Goal: Check status: Check status

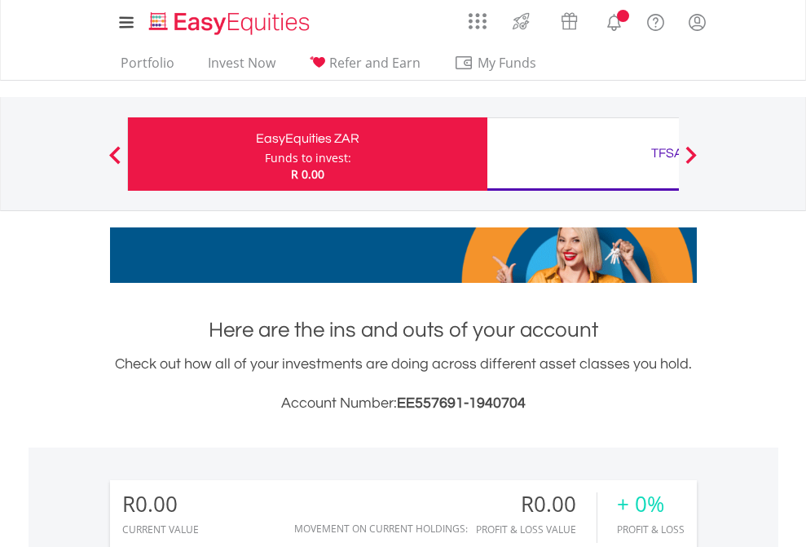
scroll to position [156, 256]
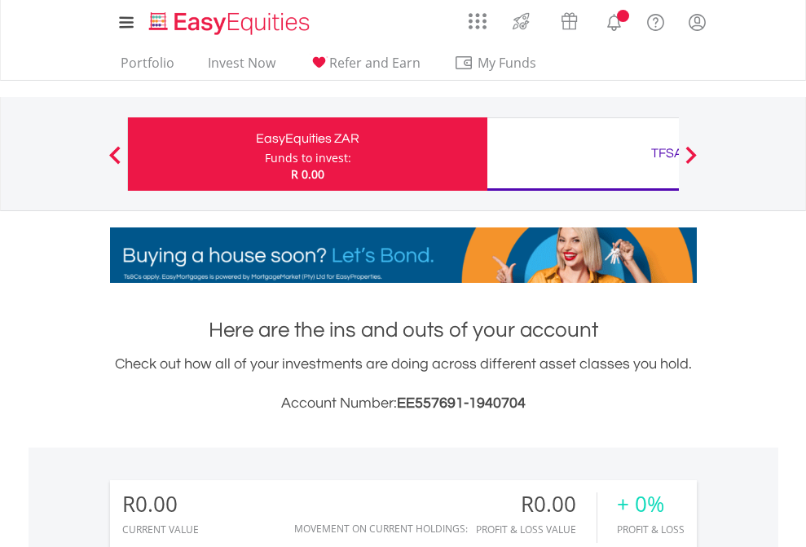
click at [265, 154] on div "Funds to invest:" at bounding box center [308, 158] width 86 height 16
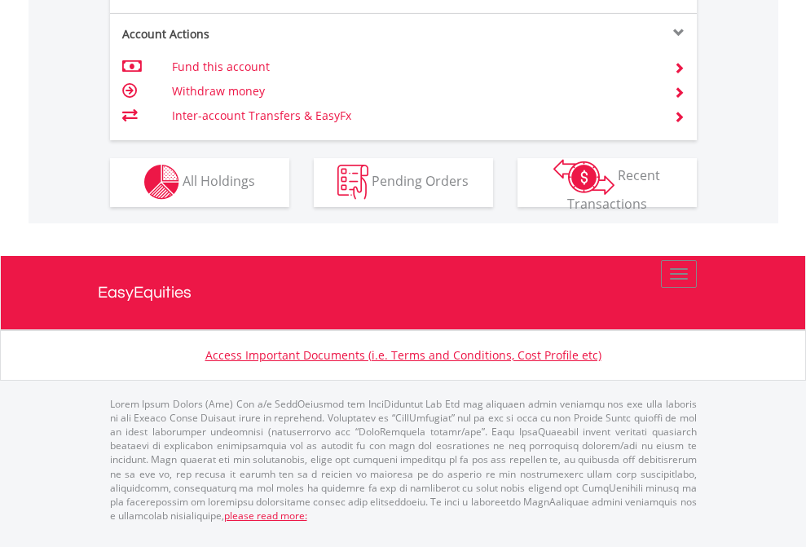
scroll to position [1524, 0]
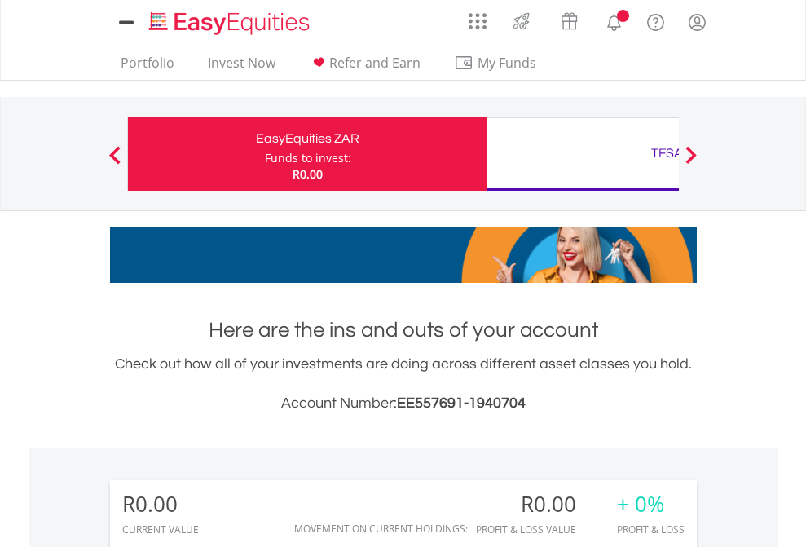
scroll to position [156, 256]
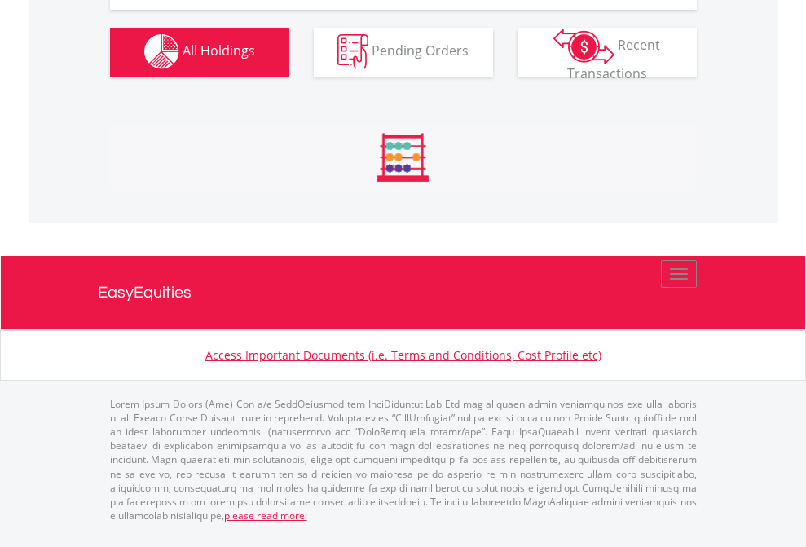
scroll to position [1614, 0]
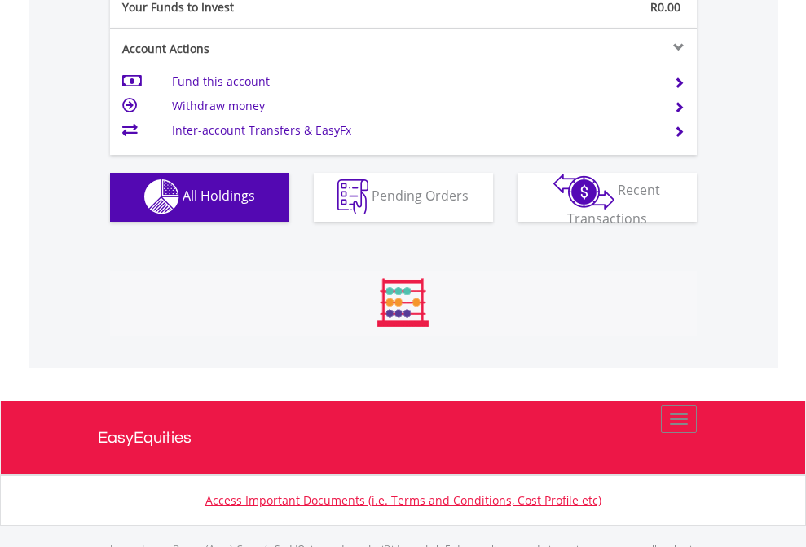
scroll to position [1614, 0]
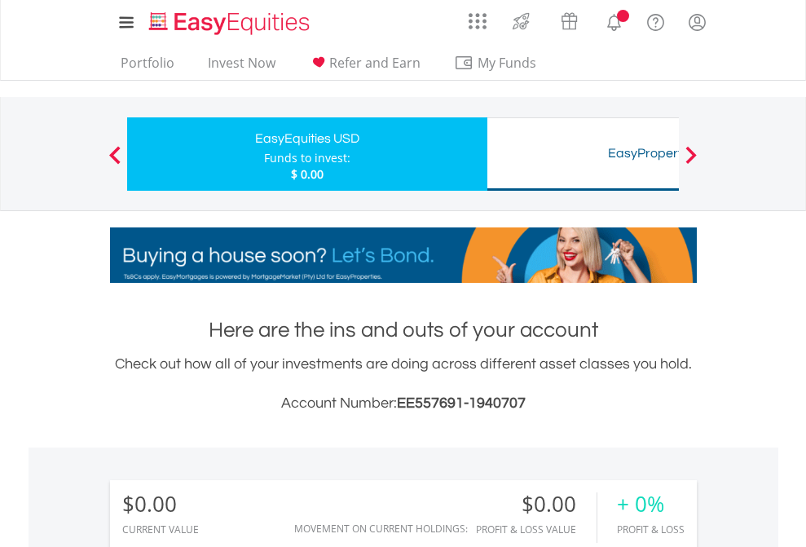
scroll to position [156, 256]
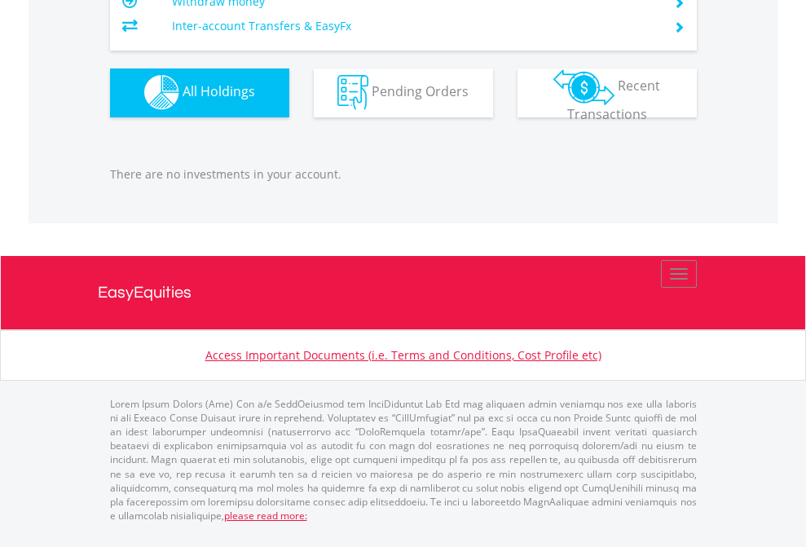
scroll to position [1614, 0]
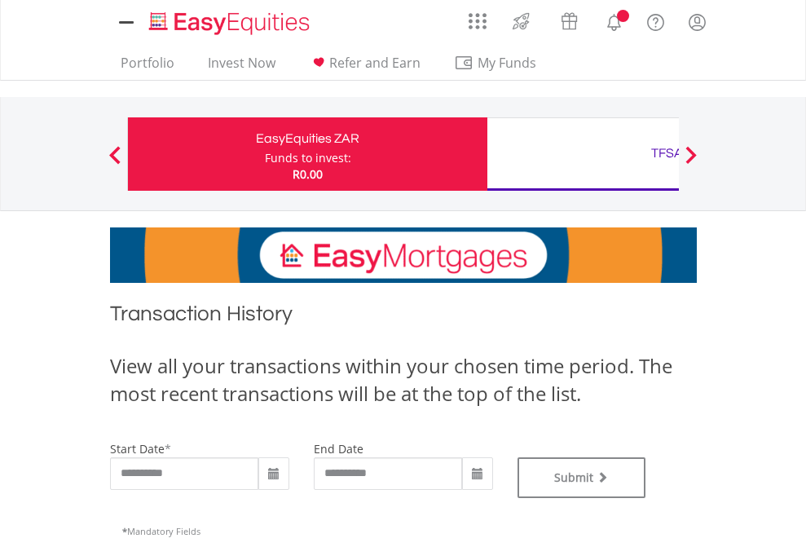
type input "**********"
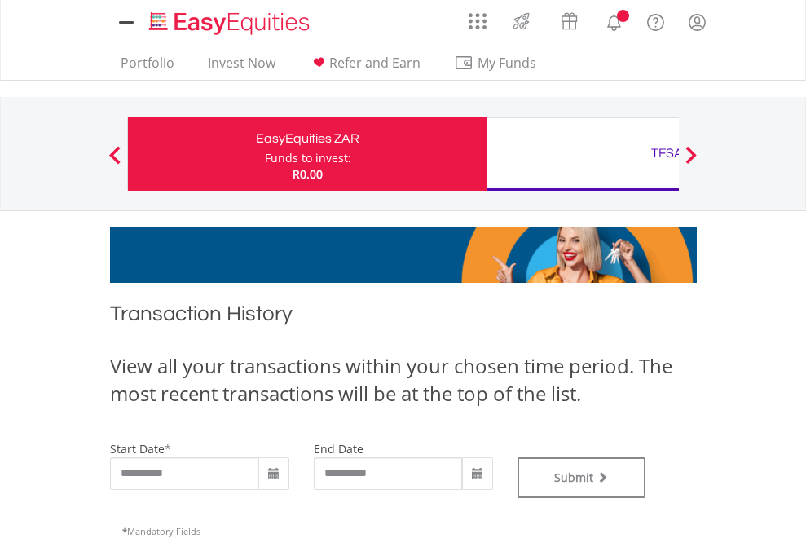
type input "**********"
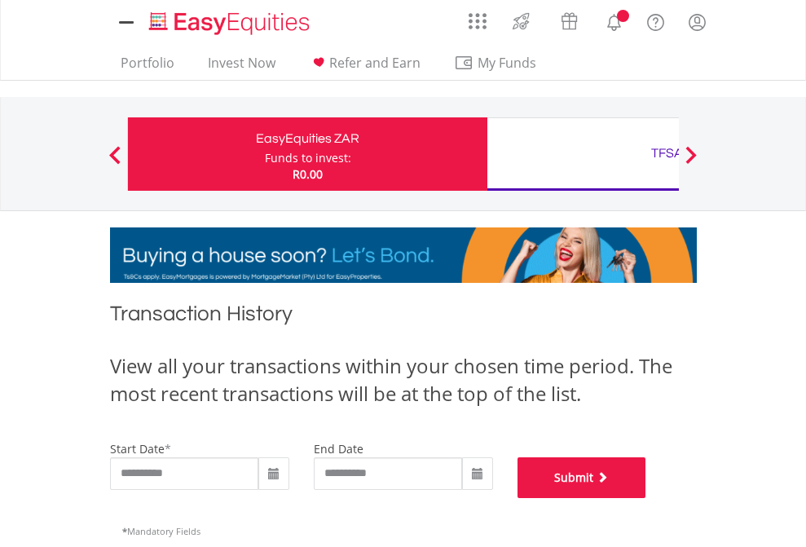
click at [646, 498] on button "Submit" at bounding box center [581, 477] width 129 height 41
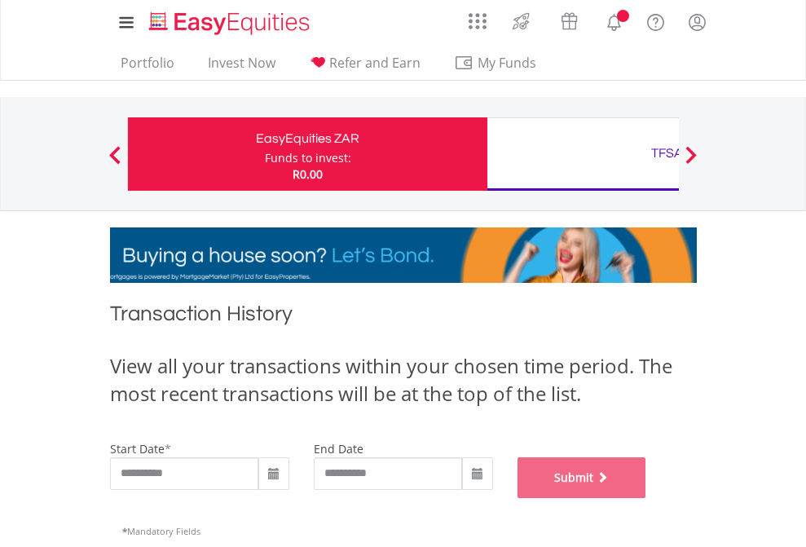
scroll to position [661, 0]
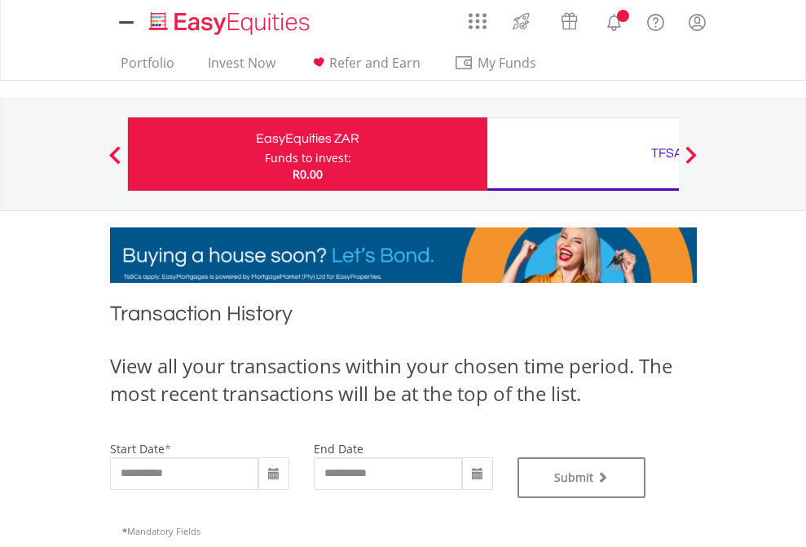
click at [583, 154] on div "TFSA" at bounding box center [667, 153] width 340 height 23
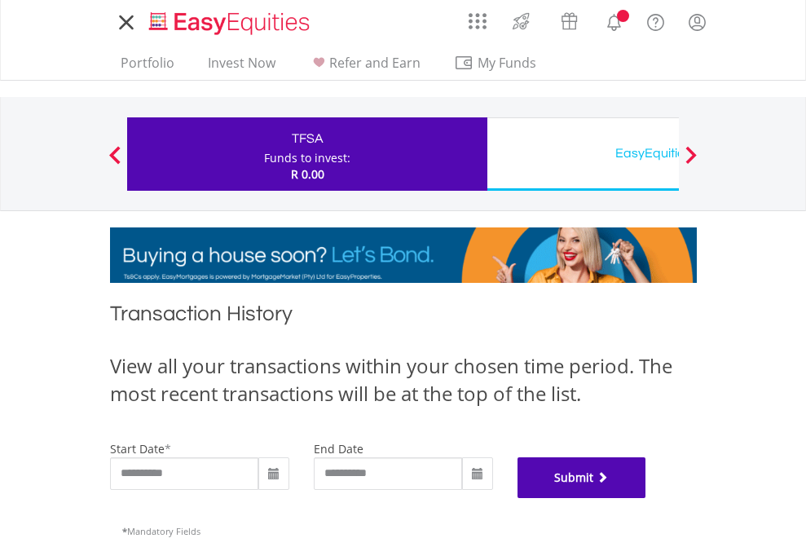
click at [646, 498] on button "Submit" at bounding box center [581, 477] width 129 height 41
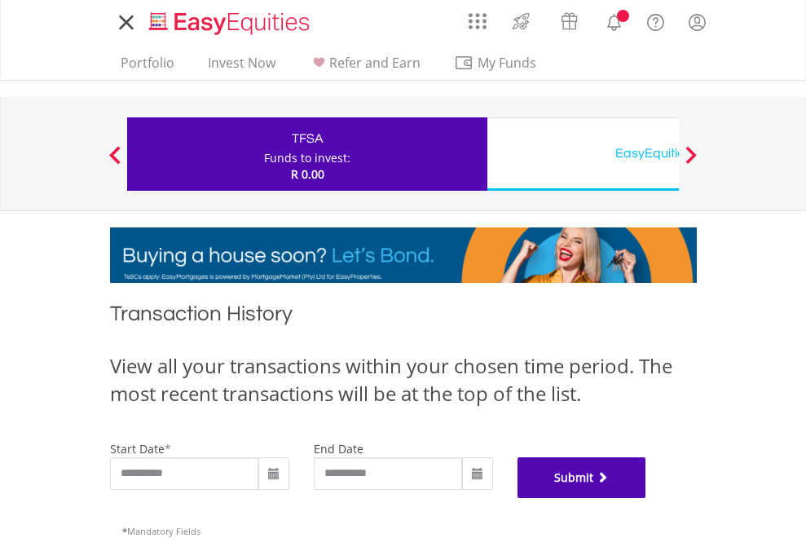
scroll to position [661, 0]
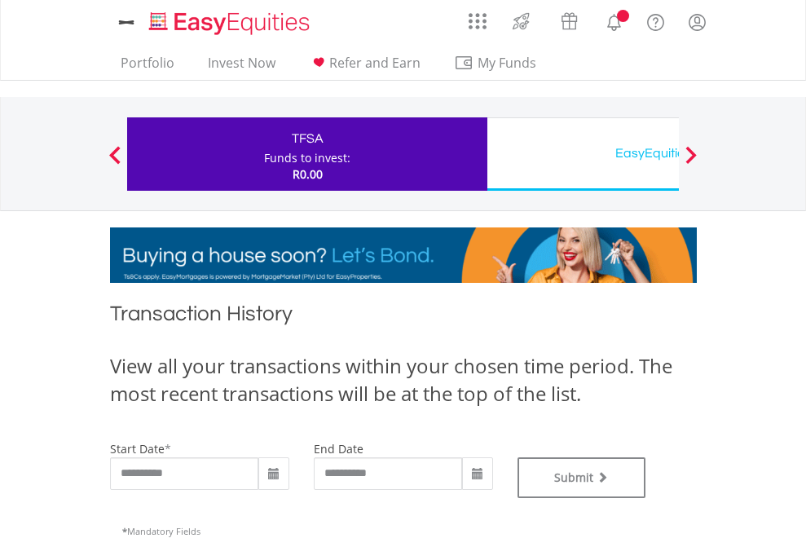
click at [583, 154] on div "EasyEquities USD" at bounding box center [667, 153] width 340 height 23
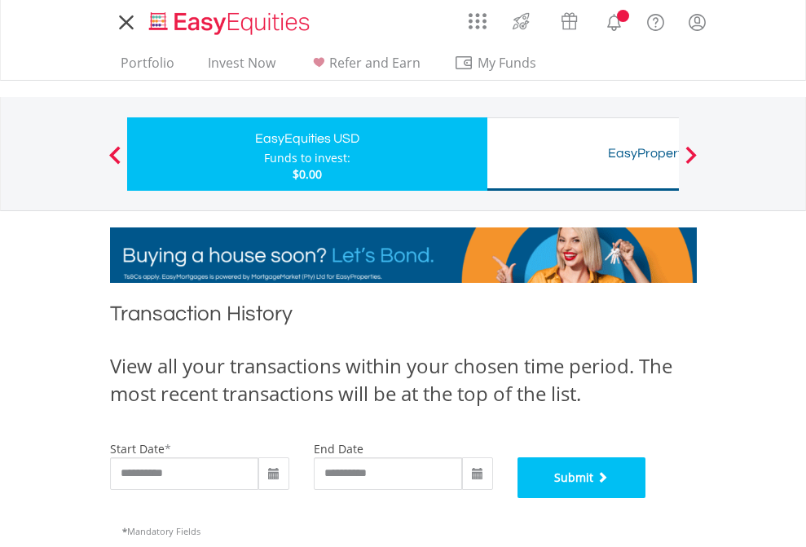
click at [646, 498] on button "Submit" at bounding box center [581, 477] width 129 height 41
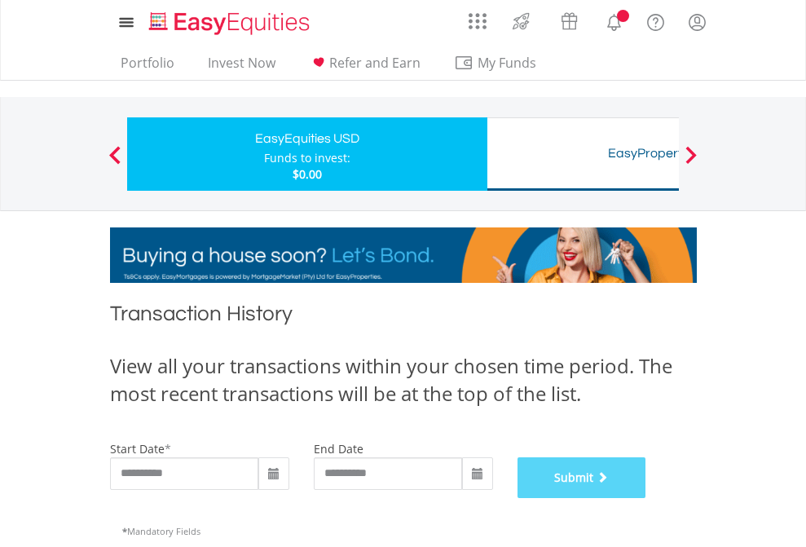
scroll to position [661, 0]
